Goal: Task Accomplishment & Management: Complete application form

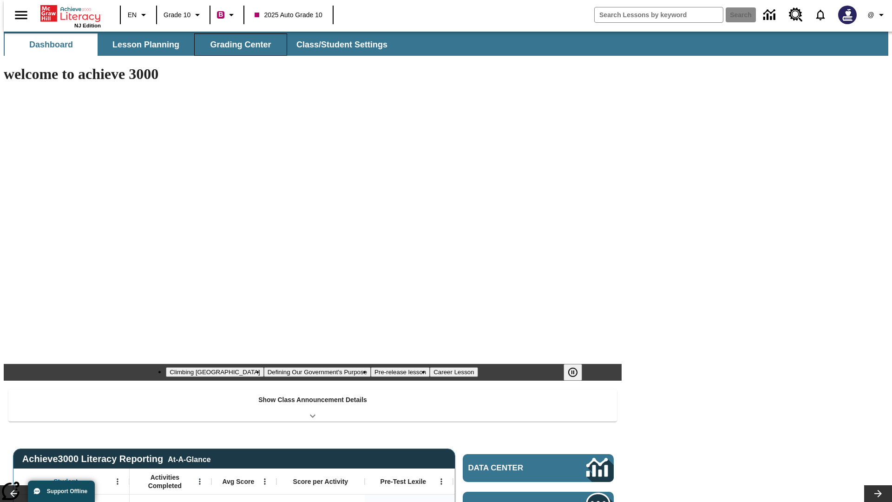
click at [237, 45] on button "Grading Center" at bounding box center [240, 44] width 93 height 22
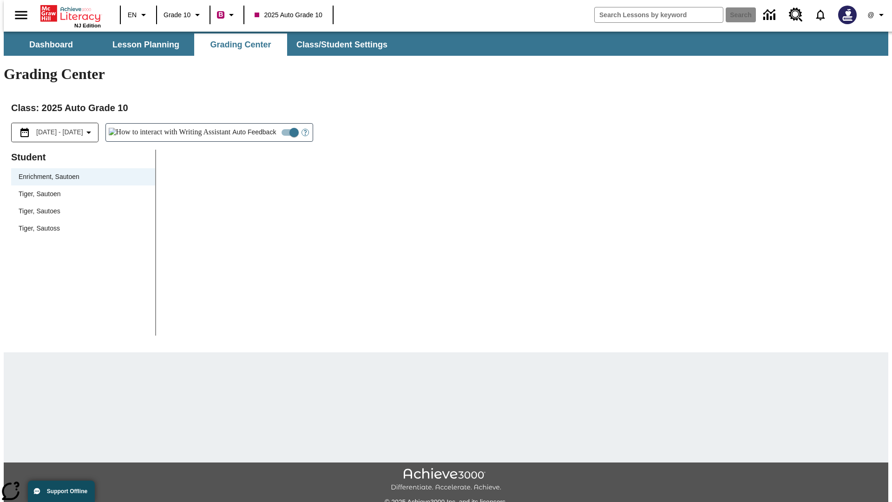
click at [80, 189] on span "Tiger, Sautoen" at bounding box center [83, 194] width 129 height 10
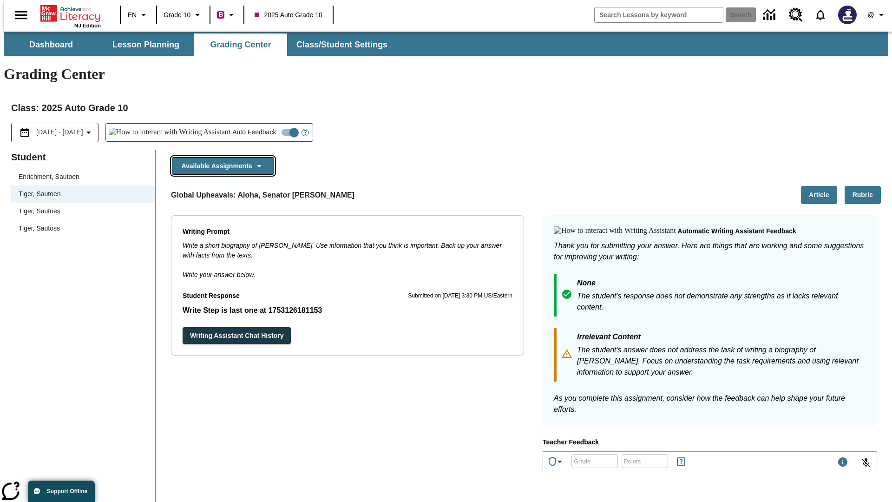
click at [220, 157] on button "Available Assignments" at bounding box center [223, 166] width 102 height 18
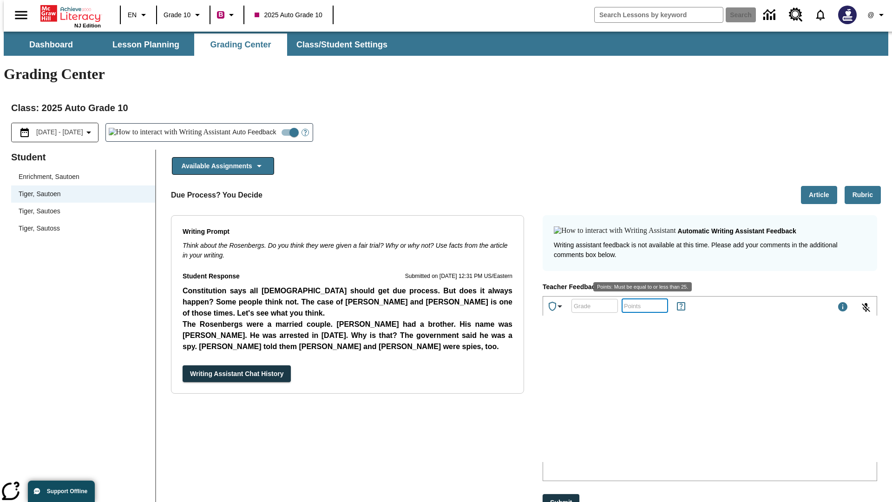
type input "25"
click at [562, 494] on button "Submit" at bounding box center [561, 502] width 37 height 17
